Goal: Task Accomplishment & Management: Manage account settings

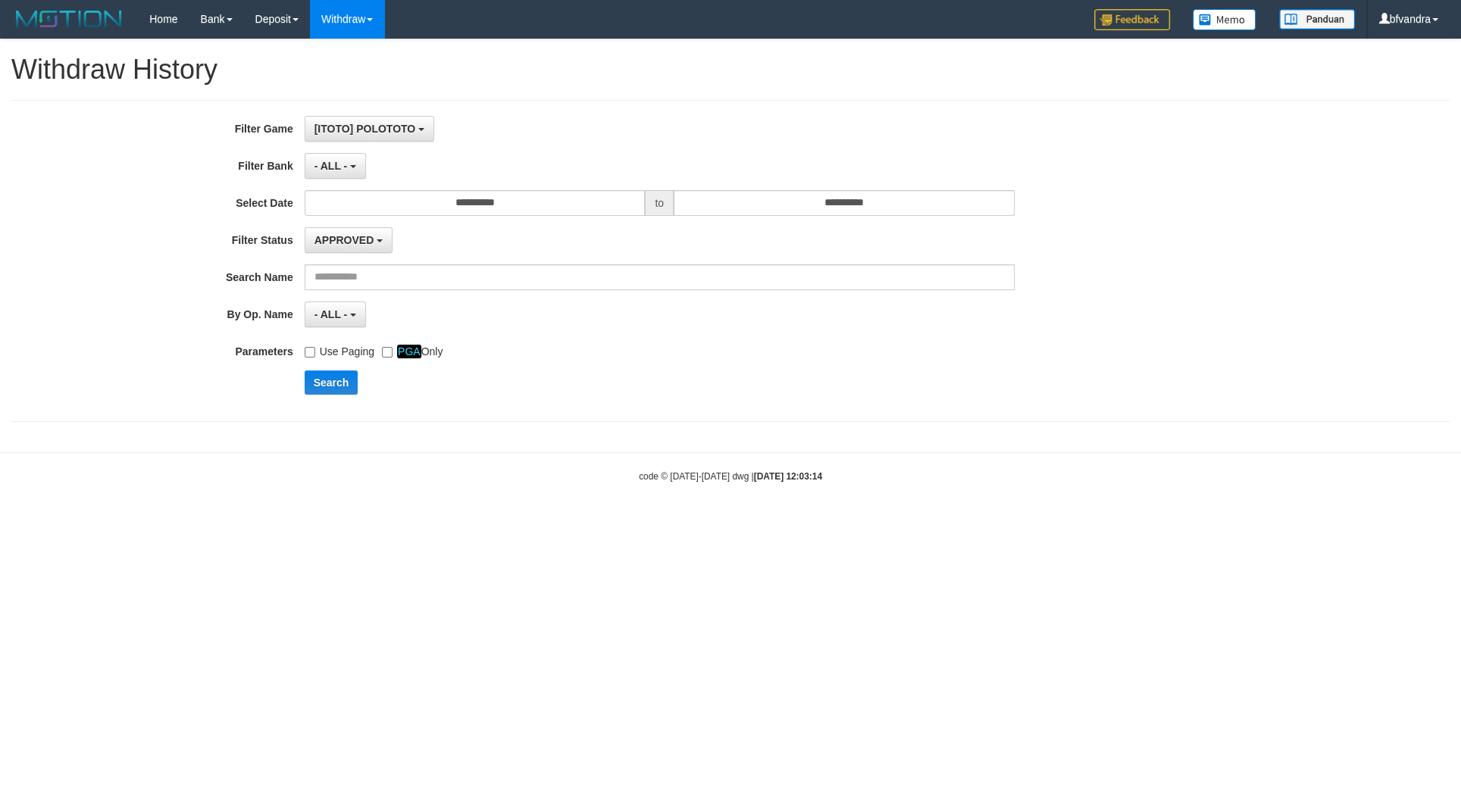
click at [585, 25] on div "Home Bank Account List Load By Website Group [ITOTO] POLOTOTO Mutasi Bank Searc…" at bounding box center [730, 19] width 1439 height 38
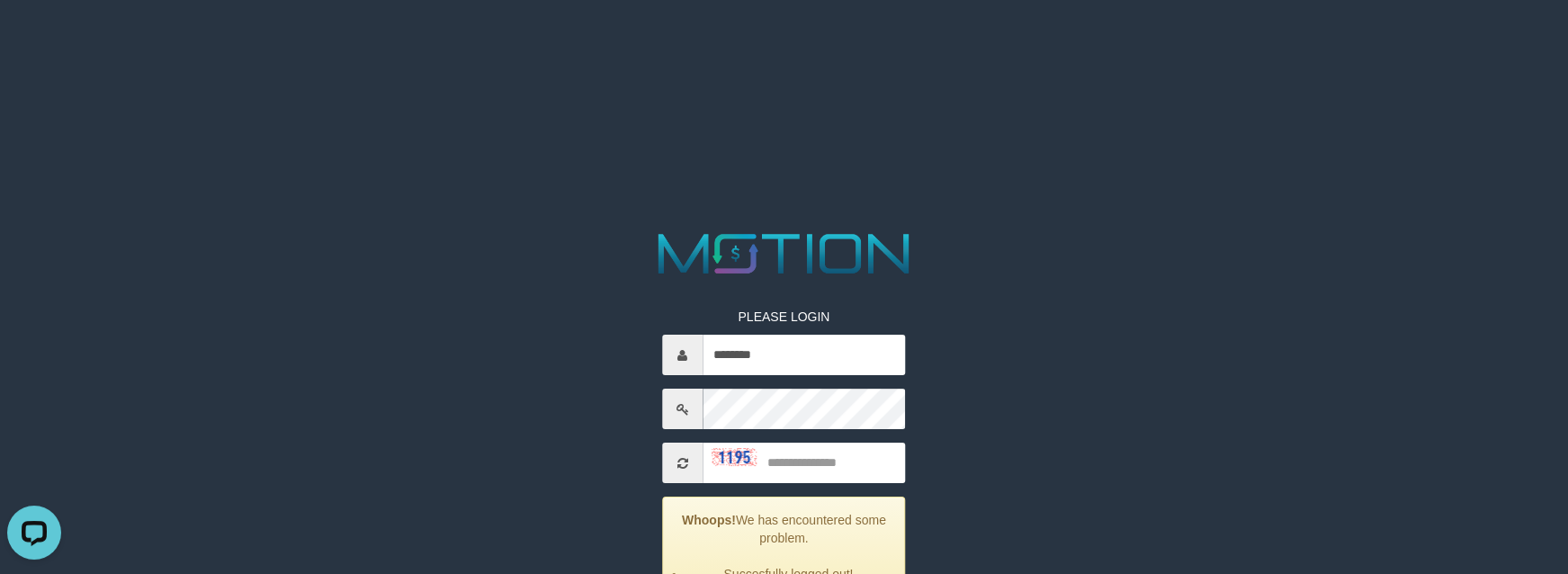
click at [1023, 45] on html "PLEASE LOGIN ******** Whoops! We has encountered some problem. Succesfully logg…" at bounding box center [784, 22] width 1568 height 45
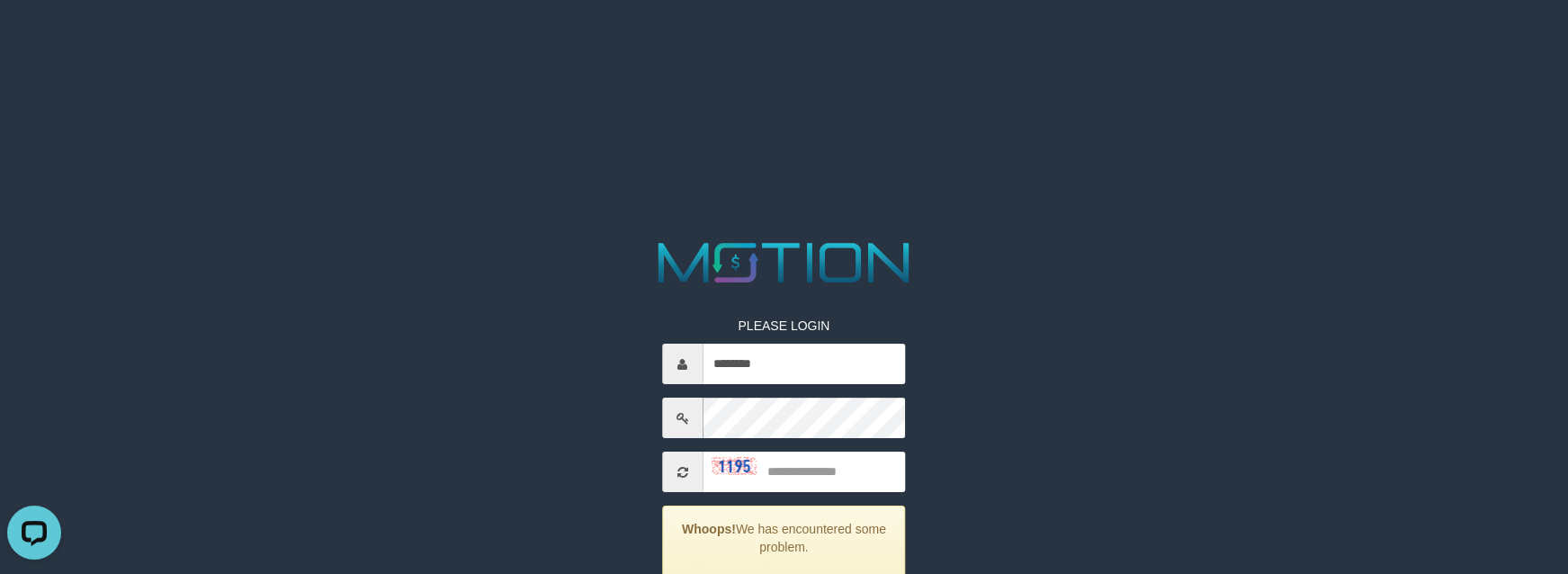
drag, startPoint x: 244, startPoint y: 206, endPoint x: 252, endPoint y: 183, distance: 24.4
click at [252, 45] on html "PLEASE LOGIN ******** Whoops! We has encountered some problem. Your account is …" at bounding box center [784, 22] width 1568 height 45
